Goal: Information Seeking & Learning: Learn about a topic

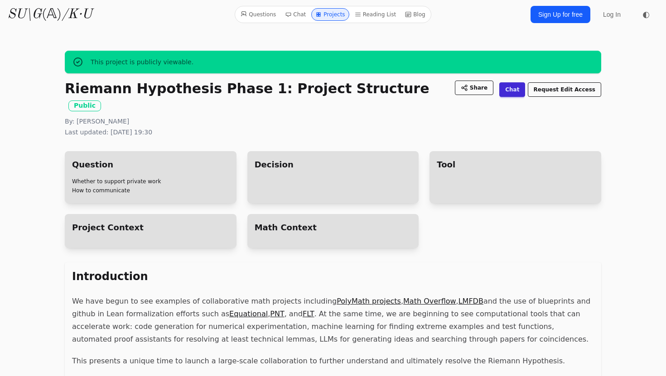
click at [278, 214] on div "Math Context" at bounding box center [333, 231] width 172 height 34
click at [293, 175] on div "Decision" at bounding box center [333, 177] width 172 height 52
click at [191, 178] on ul "Whether to support private work How to communicate" at bounding box center [150, 187] width 157 height 18
click at [197, 222] on h2 "Project Context" at bounding box center [150, 228] width 157 height 12
click at [439, 163] on div "Tool" at bounding box center [515, 177] width 172 height 52
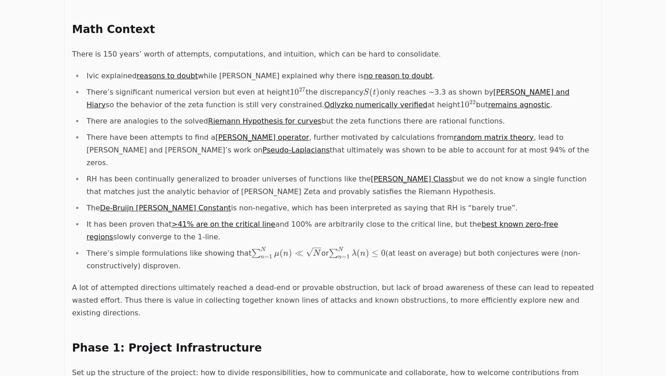
scroll to position [443, 0]
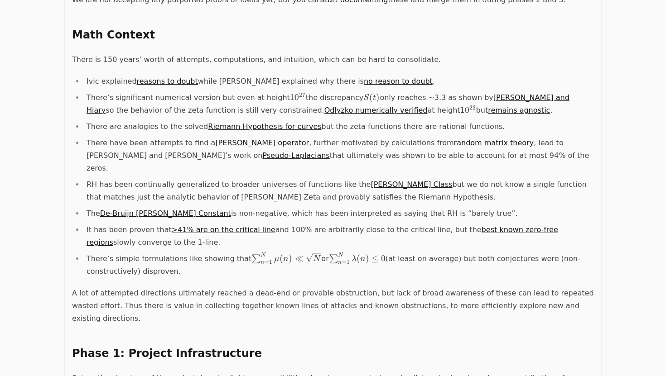
click at [142, 77] on link "reasons to doubt" at bounding box center [167, 81] width 61 height 9
click at [152, 77] on link "reasons to doubt" at bounding box center [167, 81] width 61 height 9
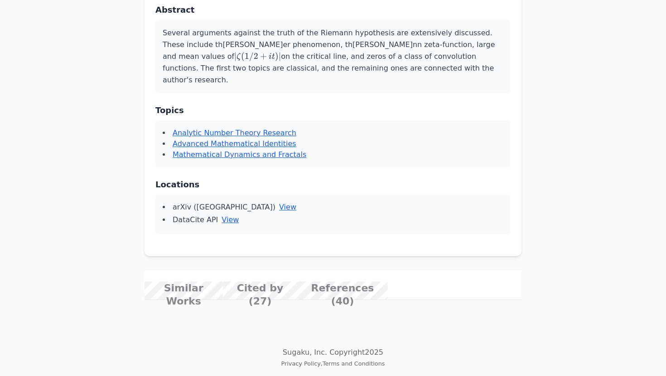
scroll to position [493, 0]
click at [0, 0] on span "View More" at bounding box center [0, 0] width 0 height 0
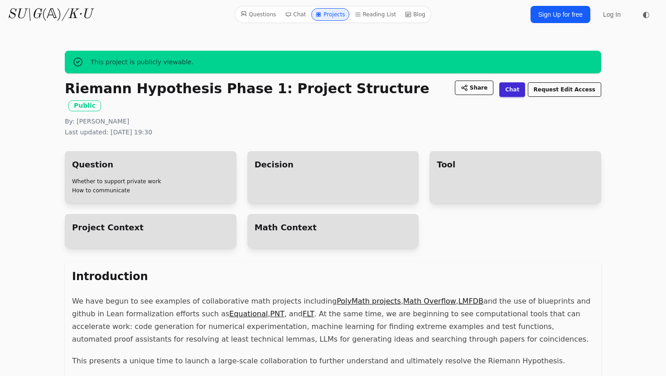
scroll to position [443, 0]
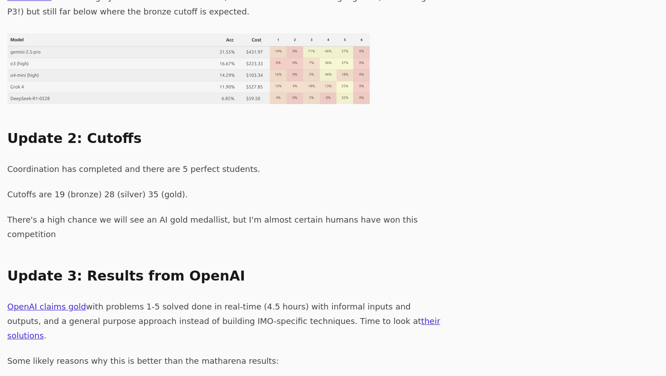
scroll to position [752, 0]
